Goal: Task Accomplishment & Management: Complete application form

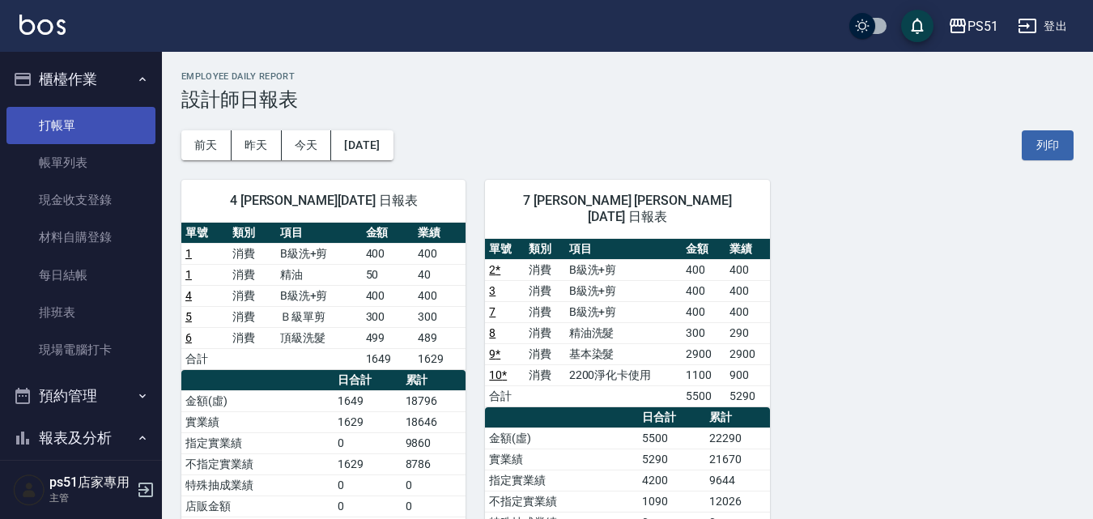
click at [97, 128] on link "打帳單" at bounding box center [80, 125] width 149 height 37
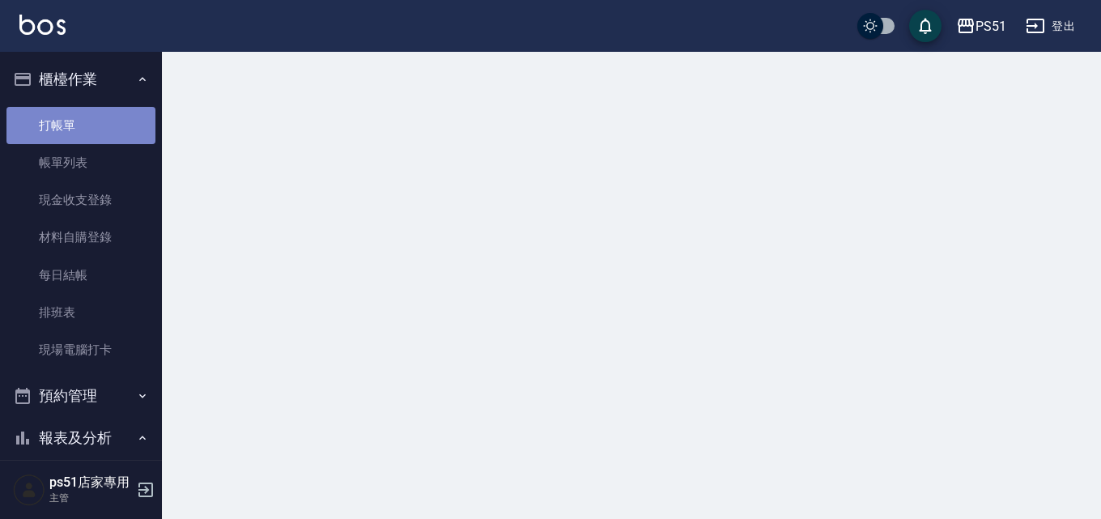
click at [97, 128] on link "打帳單" at bounding box center [80, 125] width 149 height 37
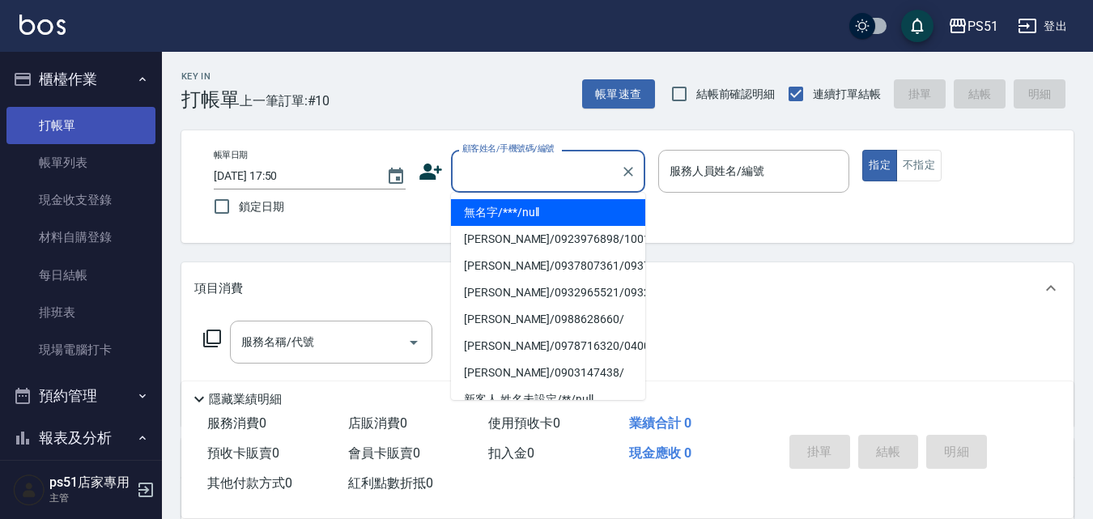
type input "無名字/***/null"
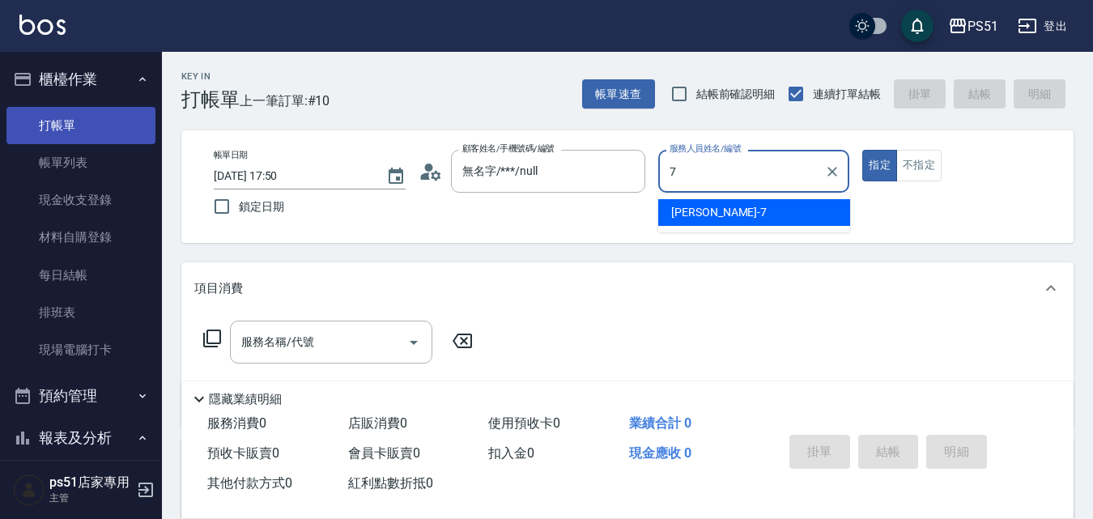
type input "[PERSON_NAME]-7"
type button "true"
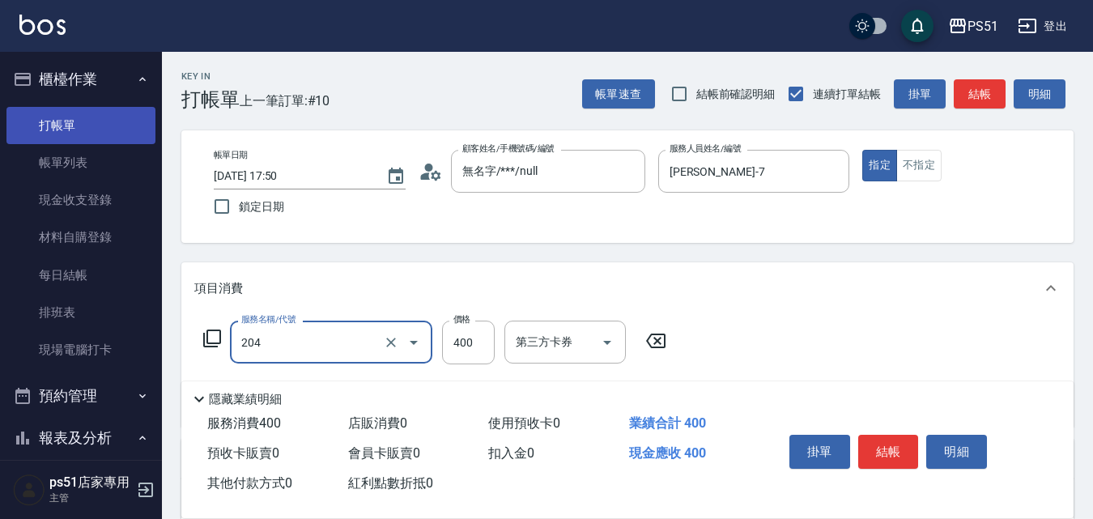
type input "B級洗+剪(204)"
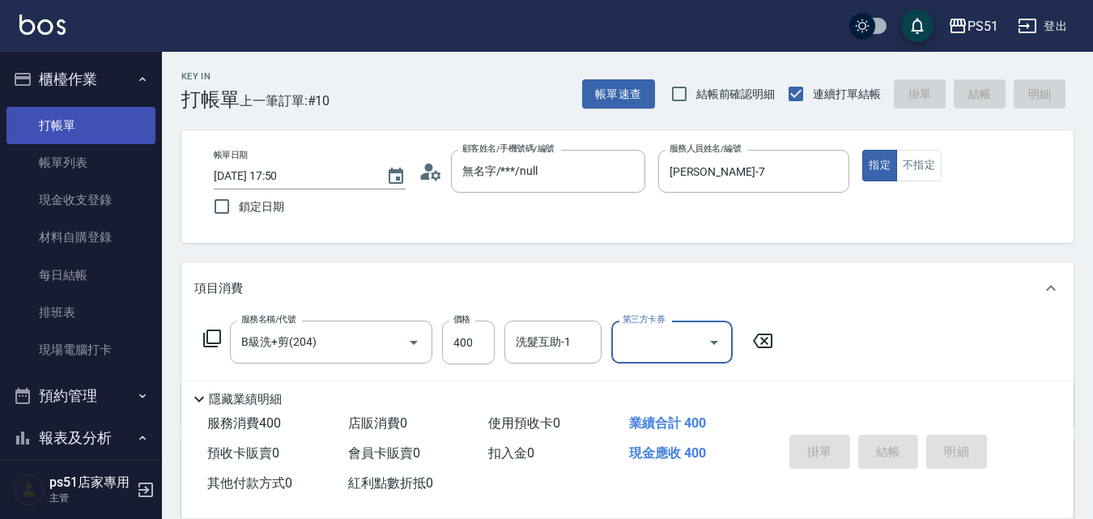
type input "[DATE] 17:51"
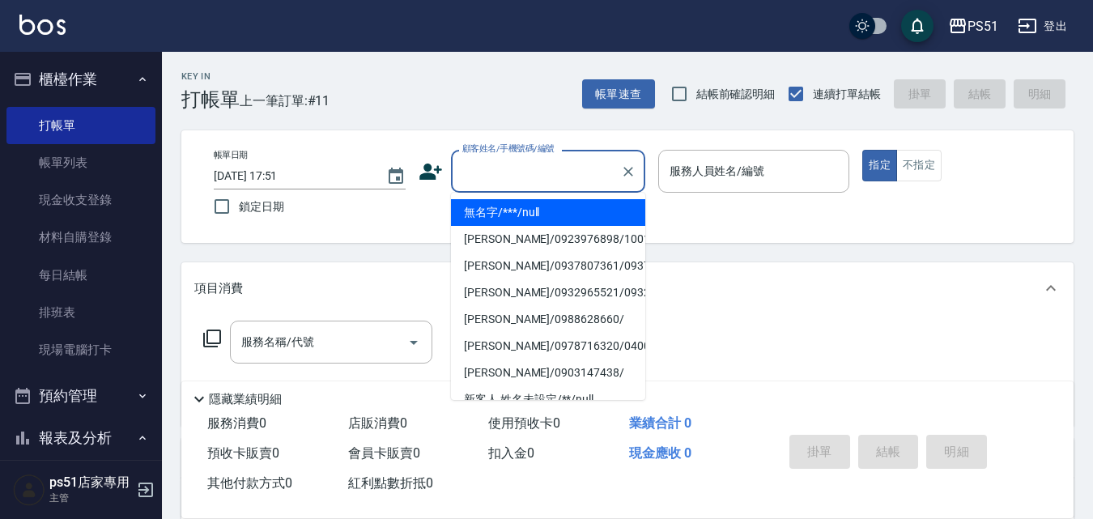
type input "無名字/***/null"
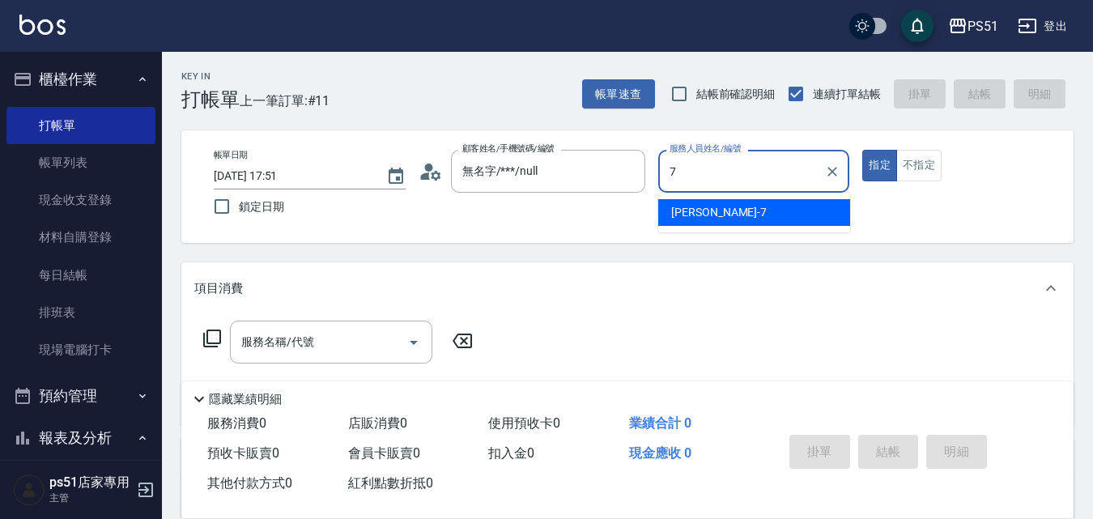
type input "[PERSON_NAME]-7"
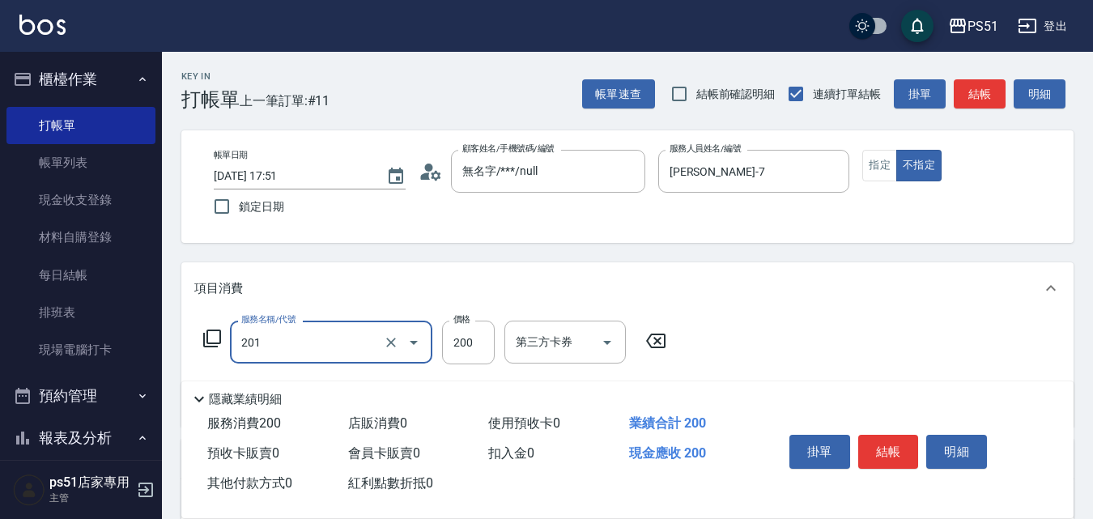
type input "Ｃ級單剪(201)"
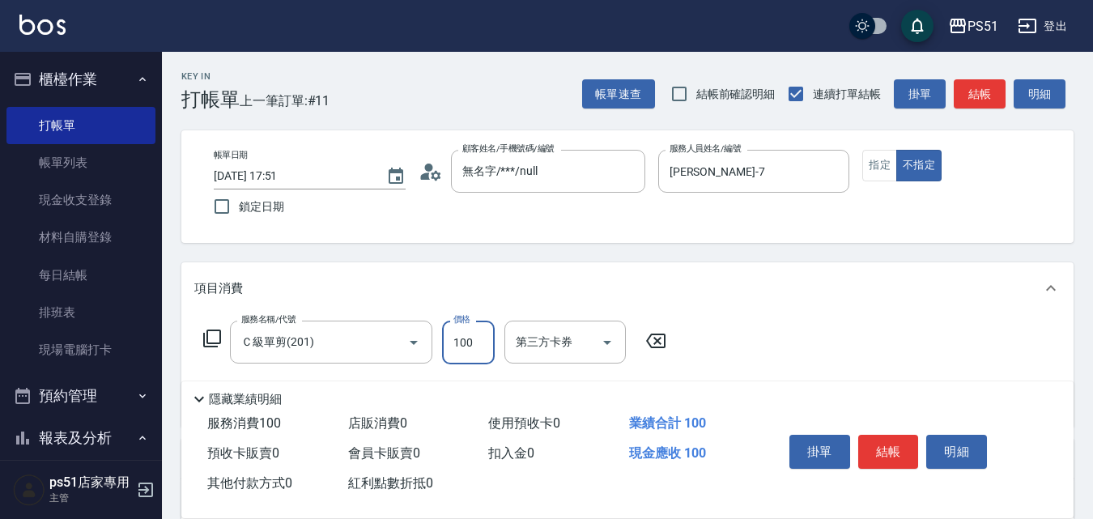
type input "100"
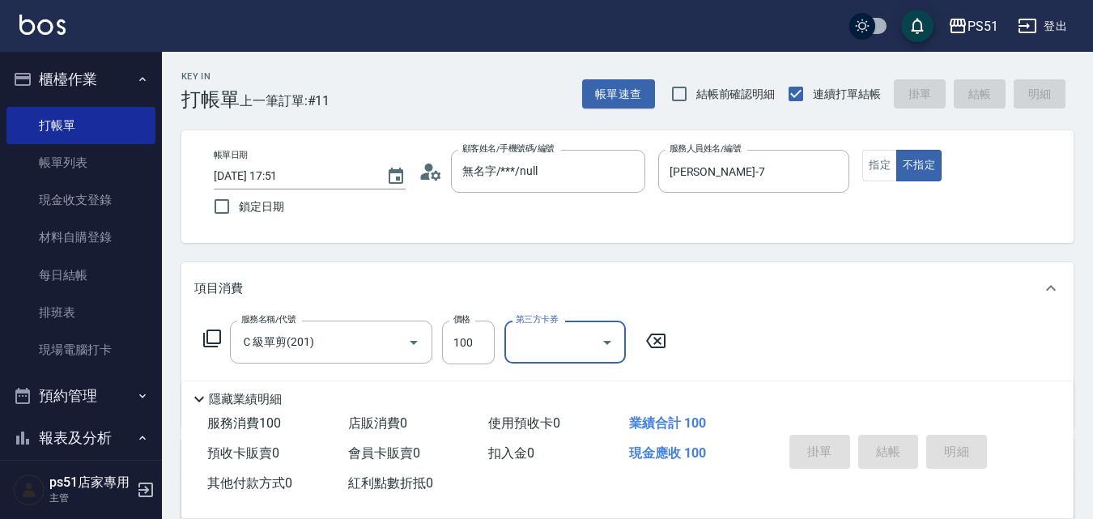
type input "[DATE] 18:12"
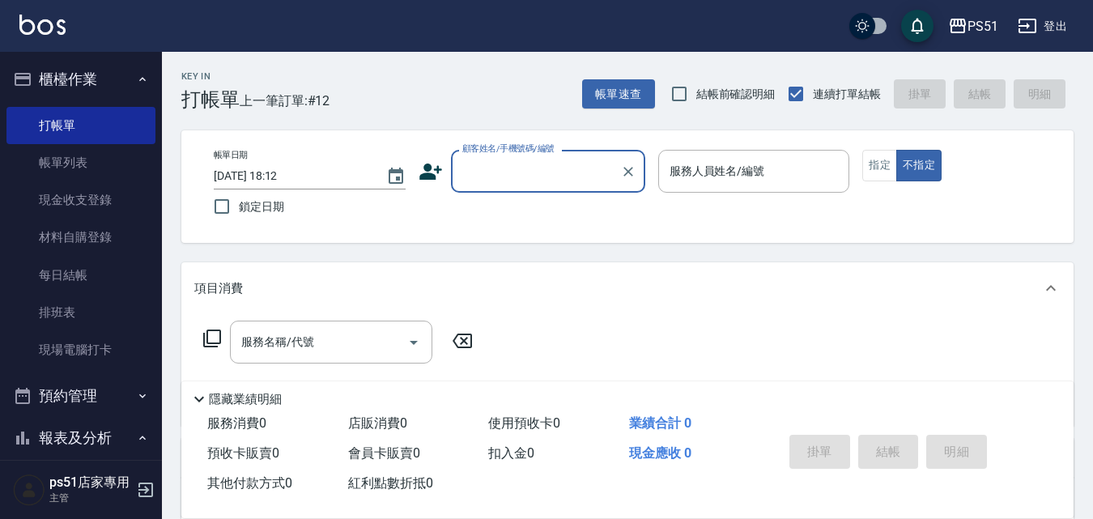
drag, startPoint x: 185, startPoint y: 87, endPoint x: 215, endPoint y: 69, distance: 35.3
click at [186, 88] on h3 "打帳單" at bounding box center [210, 99] width 58 height 23
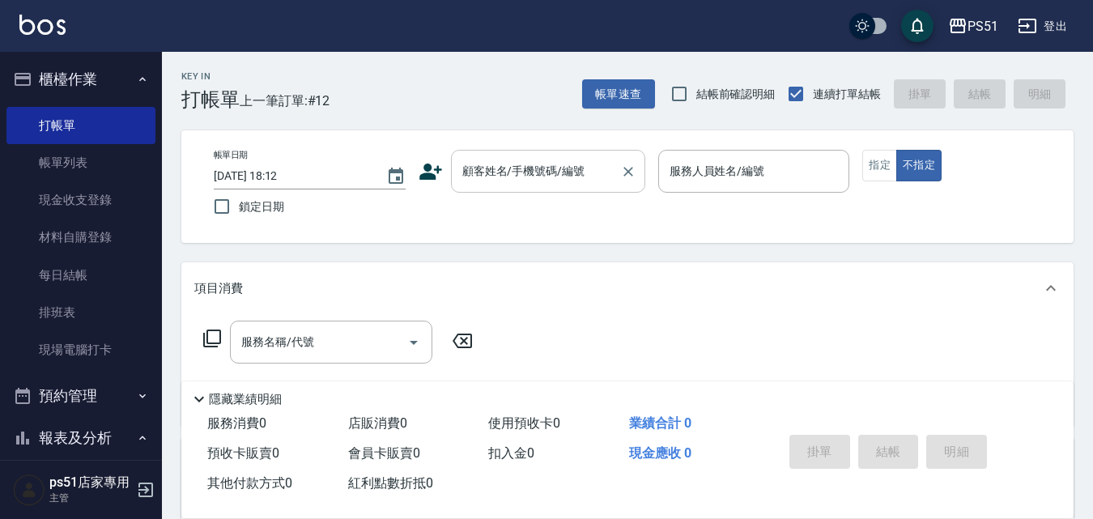
click at [484, 159] on div "顧客姓名/手機號碼/編號 顧客姓名/手機號碼/編號" at bounding box center [548, 171] width 194 height 43
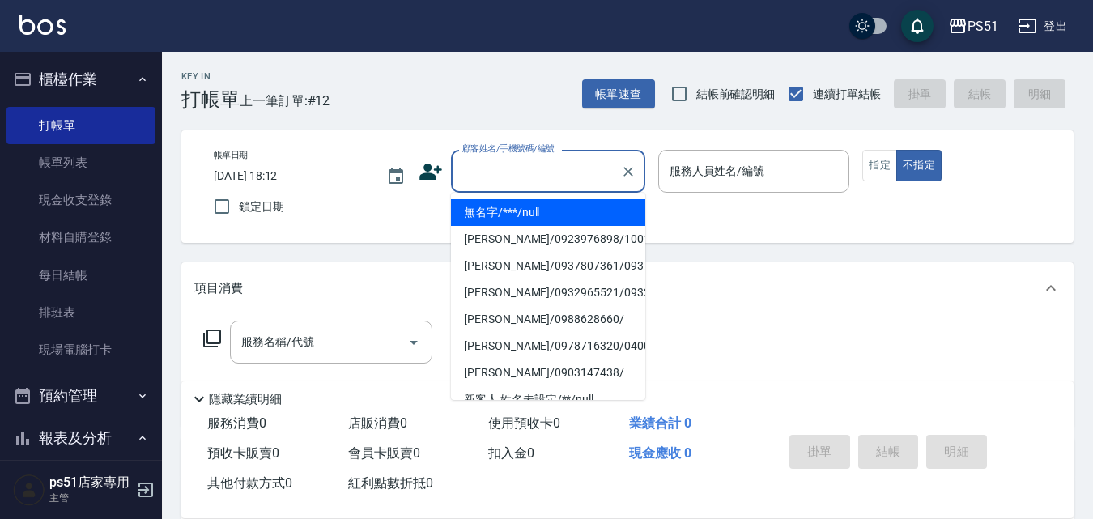
click at [517, 207] on li "無名字/***/null" at bounding box center [548, 212] width 194 height 27
type input "無名字/***/null"
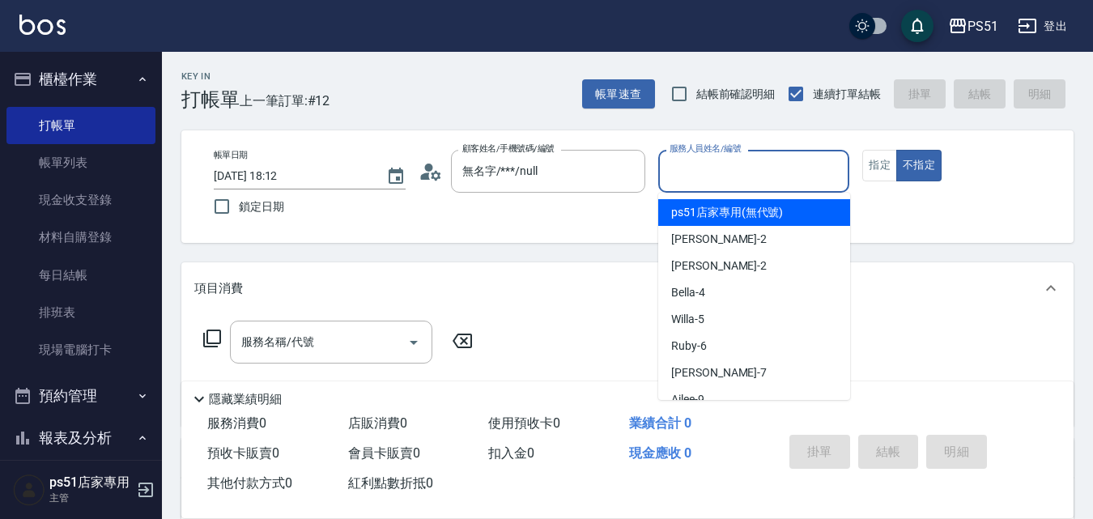
click at [798, 177] on input "服務人員姓名/編號" at bounding box center [754, 171] width 177 height 28
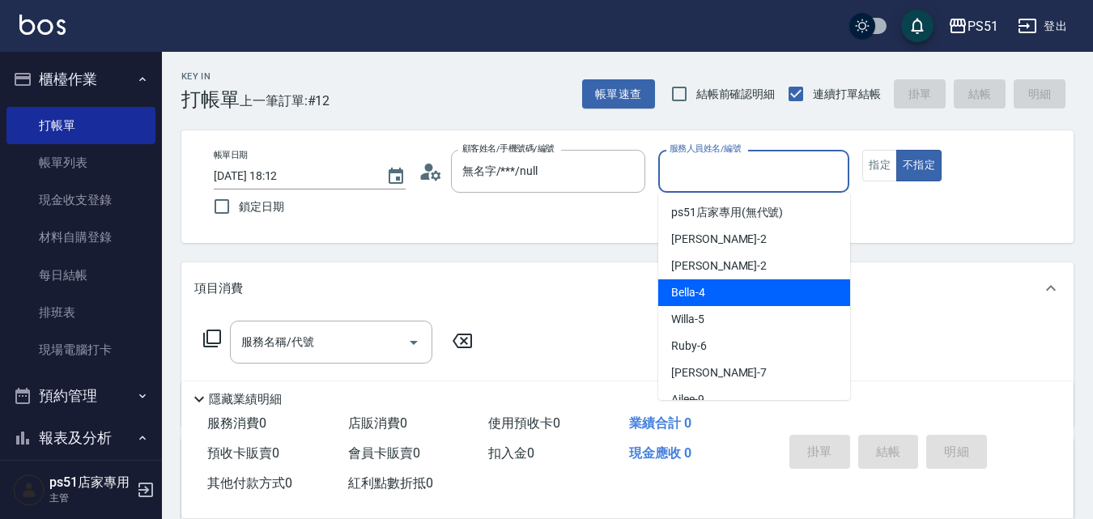
click at [728, 299] on div "Bella -4" at bounding box center [754, 292] width 192 height 27
type input "Bella-4"
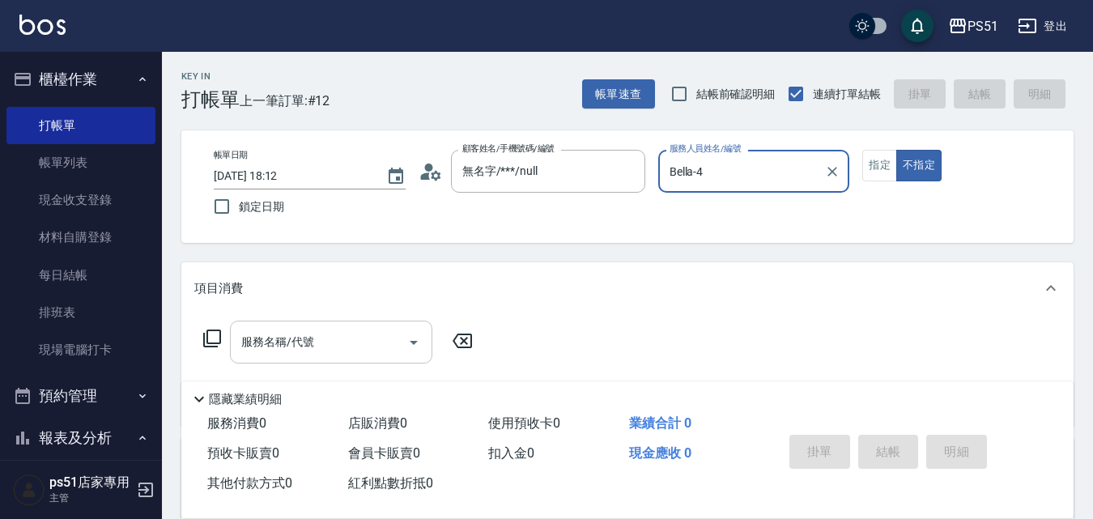
click at [322, 353] on input "服務名稱/代號" at bounding box center [319, 342] width 164 height 28
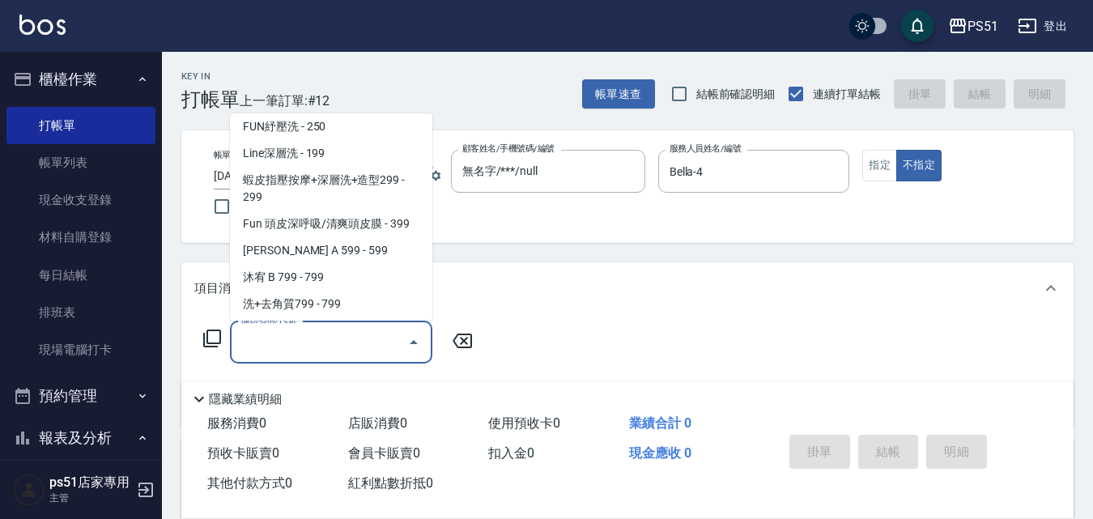
scroll to position [378, 0]
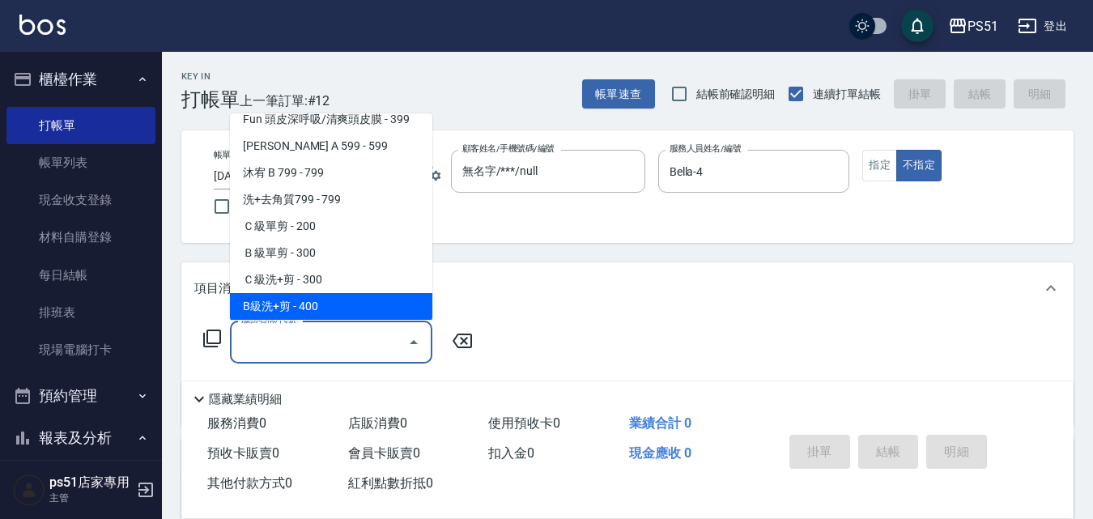
click at [343, 300] on span "B級洗+剪 - 400" at bounding box center [331, 306] width 202 height 27
type input "B級洗+剪(204)"
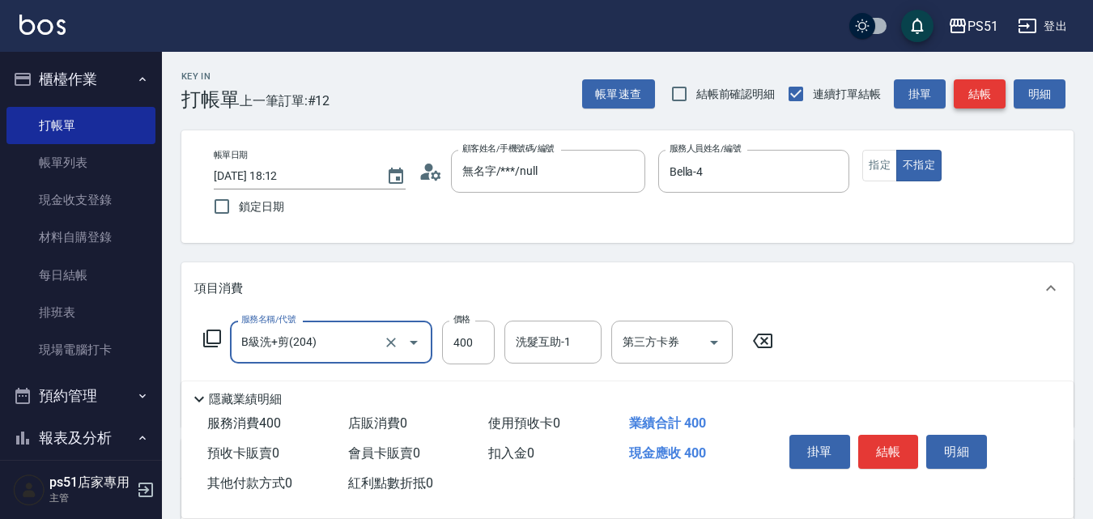
click at [989, 84] on button "結帳" at bounding box center [980, 94] width 52 height 30
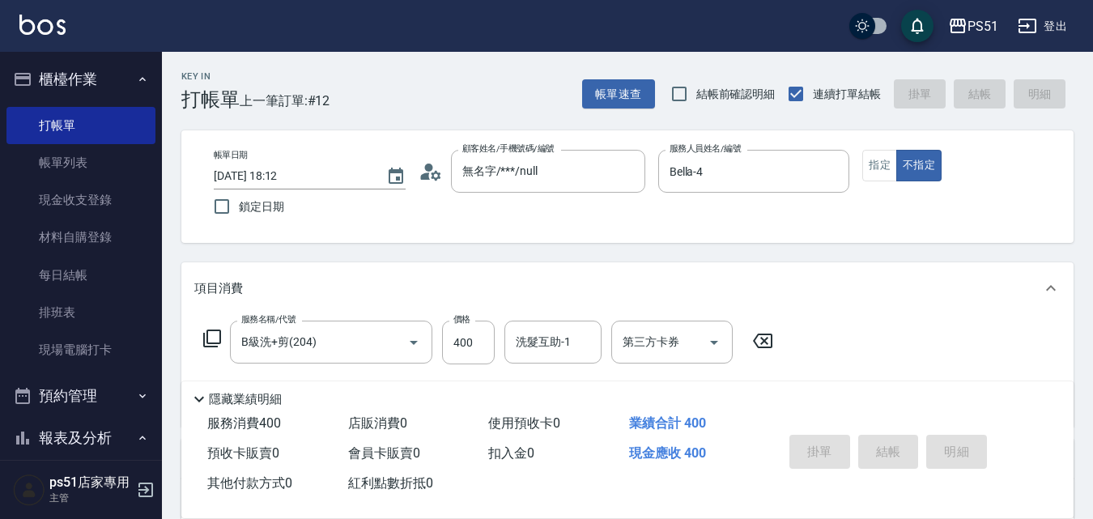
type input "[DATE] 18:14"
